Goal: Task Accomplishment & Management: Use online tool/utility

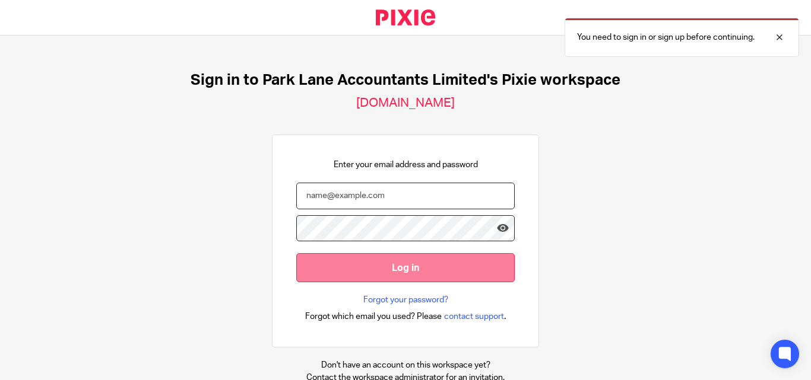
type input "[PERSON_NAME][EMAIL_ADDRESS][DOMAIN_NAME]"
click at [365, 271] on input "Log in" at bounding box center [405, 267] width 218 height 29
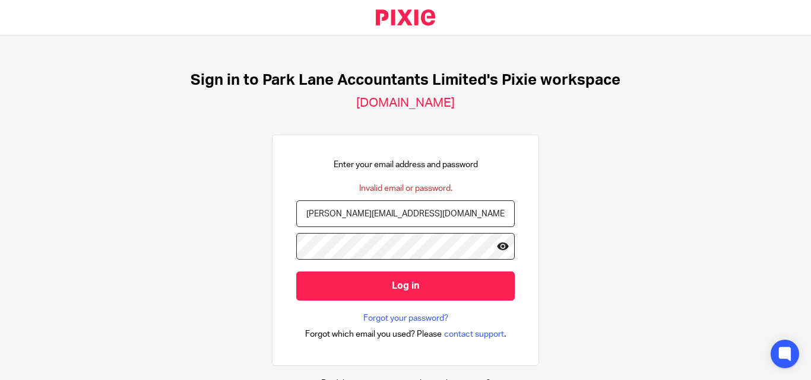
click at [497, 251] on icon at bounding box center [503, 246] width 12 height 12
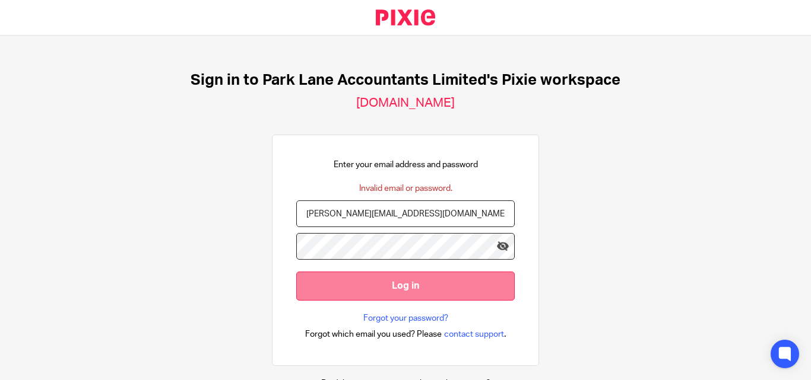
click at [336, 285] on input "Log in" at bounding box center [405, 286] width 218 height 29
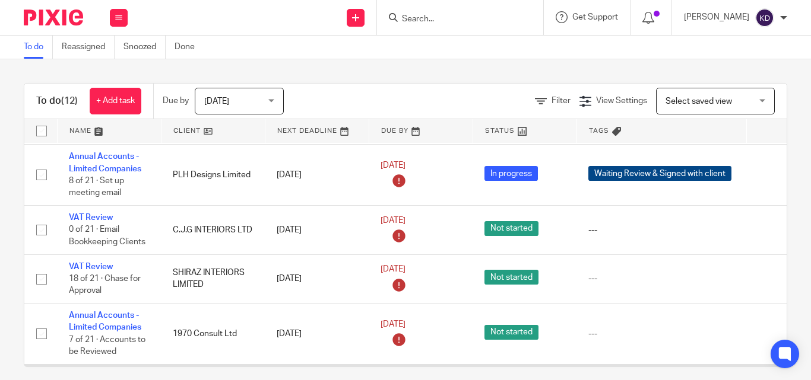
scroll to position [119, 0]
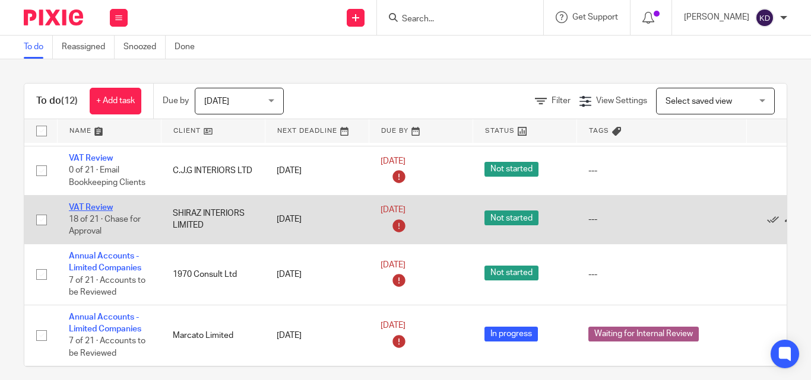
click at [97, 206] on link "VAT Review" at bounding box center [91, 208] width 44 height 8
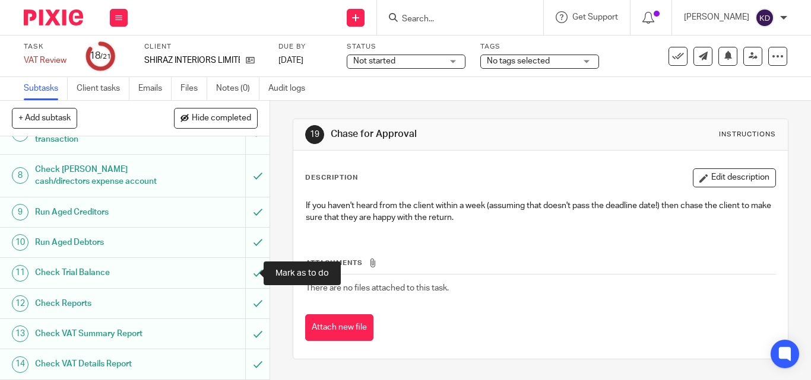
scroll to position [487, 0]
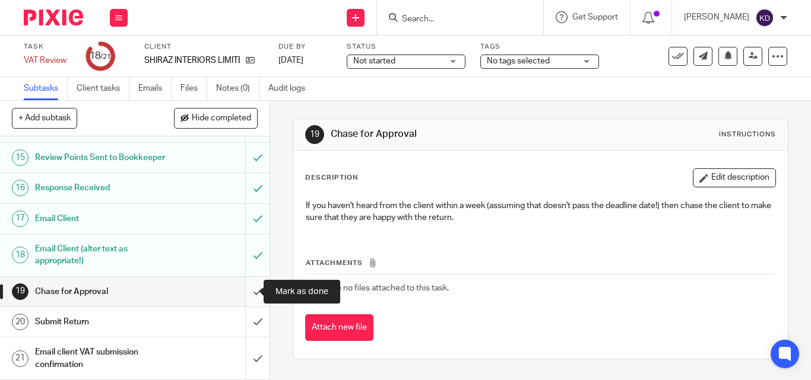
click at [239, 292] on input "submit" at bounding box center [134, 292] width 269 height 30
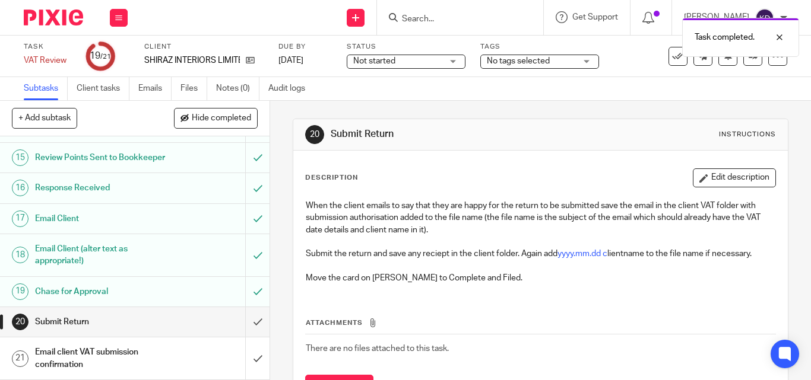
scroll to position [487, 0]
click at [244, 330] on input "submit" at bounding box center [134, 322] width 269 height 30
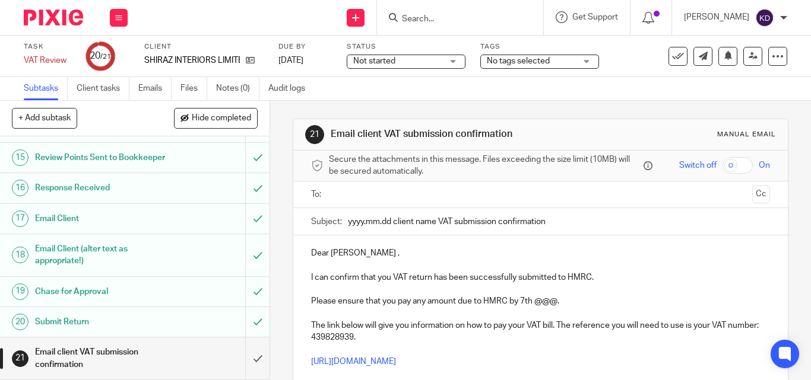
scroll to position [487, 0]
click at [249, 361] on input "submit" at bounding box center [134, 359] width 269 height 42
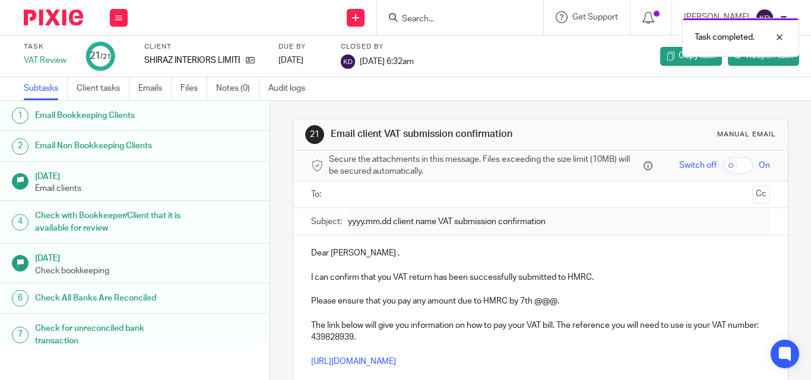
click at [46, 20] on img at bounding box center [53, 17] width 59 height 16
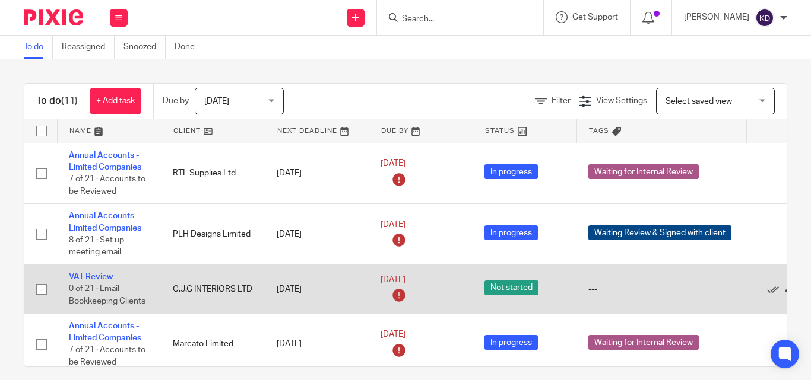
scroll to position [178, 0]
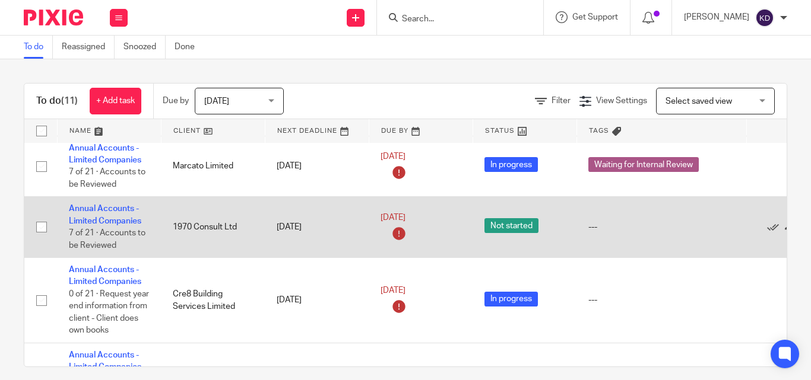
click at [116, 225] on td "Annual Accounts - Limited Companies 7 of 21 · Accounts to be Reviewed" at bounding box center [109, 227] width 104 height 61
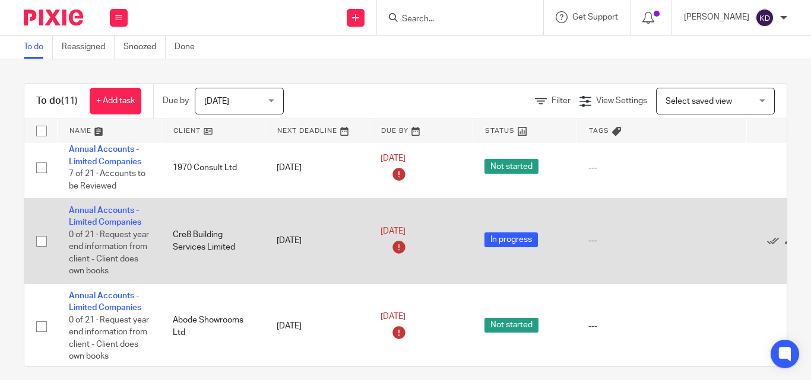
scroll to position [415, 0]
